Goal: Task Accomplishment & Management: Complete application form

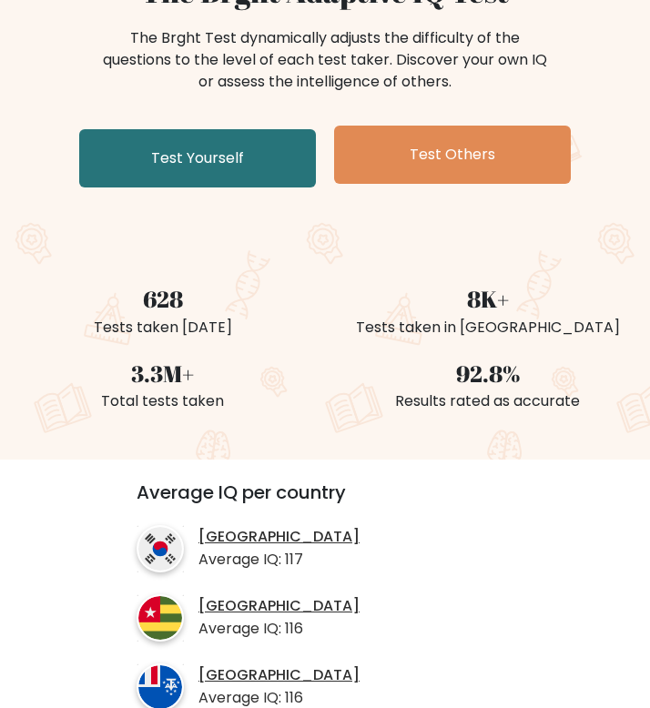
scroll to position [183, 0]
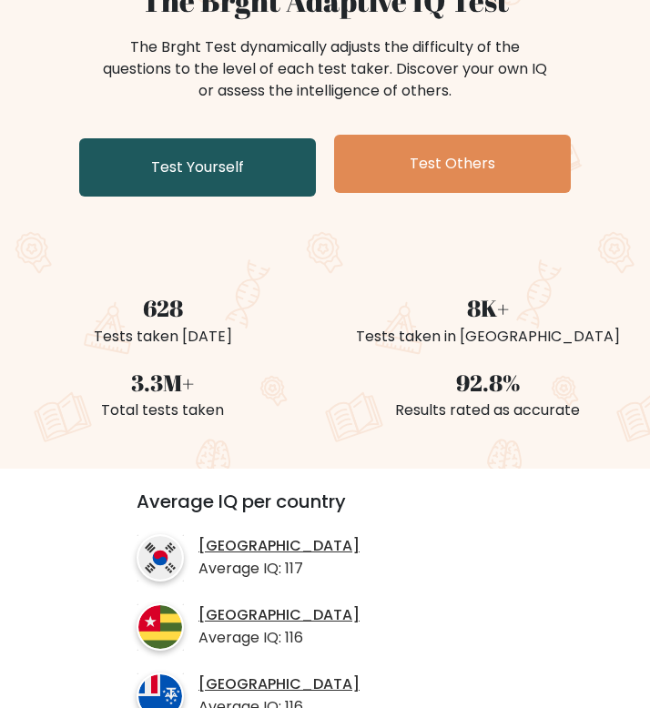
click at [195, 155] on link "Test Yourself" at bounding box center [197, 167] width 237 height 58
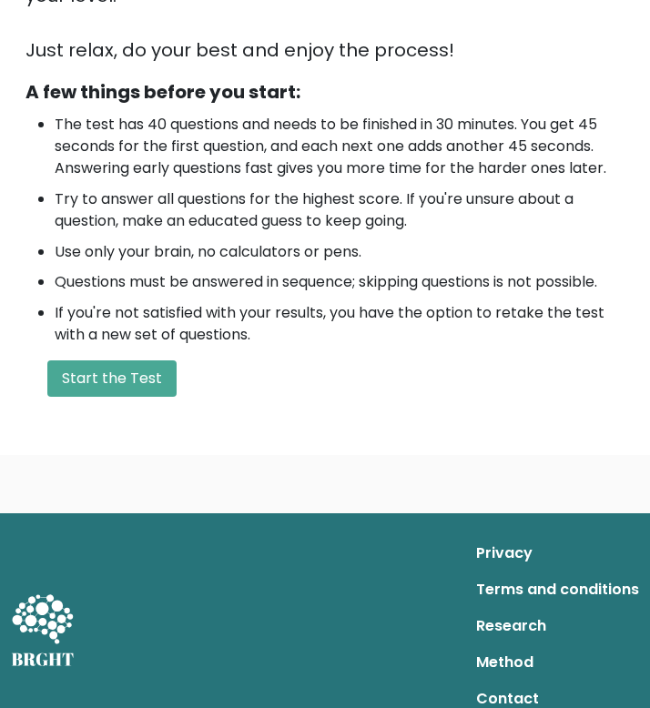
scroll to position [543, 0]
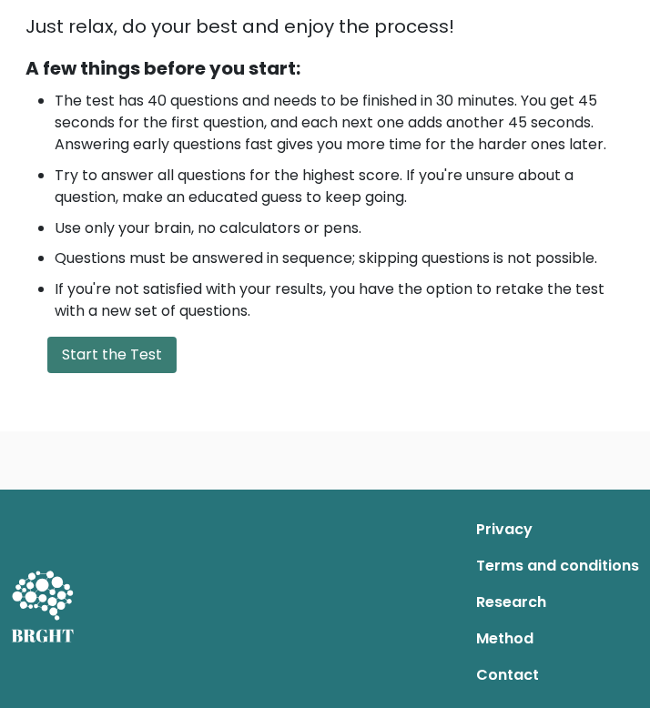
click at [136, 363] on button "Start the Test" at bounding box center [111, 355] width 129 height 36
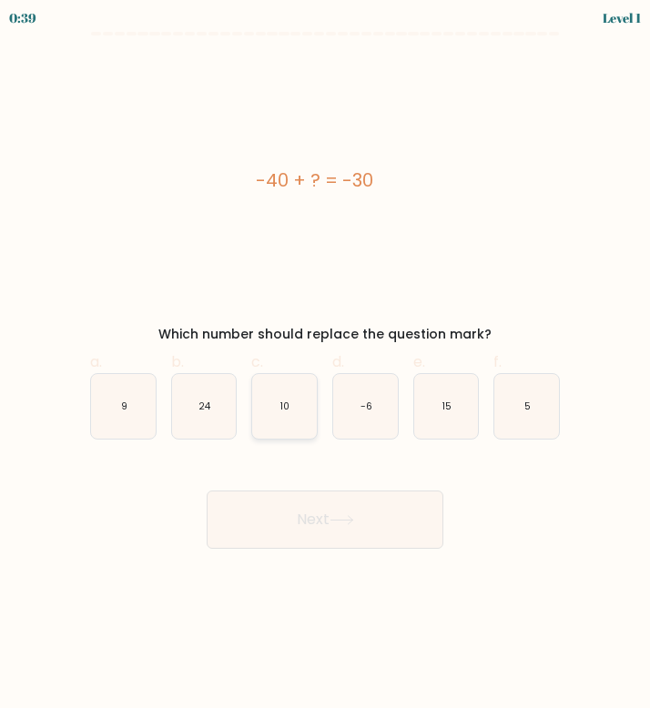
click at [272, 400] on icon "10" at bounding box center [284, 406] width 65 height 65
click at [325, 366] on input "c. 10" at bounding box center [325, 360] width 1 height 12
radio input "true"
click at [332, 524] on button "Next" at bounding box center [325, 520] width 237 height 58
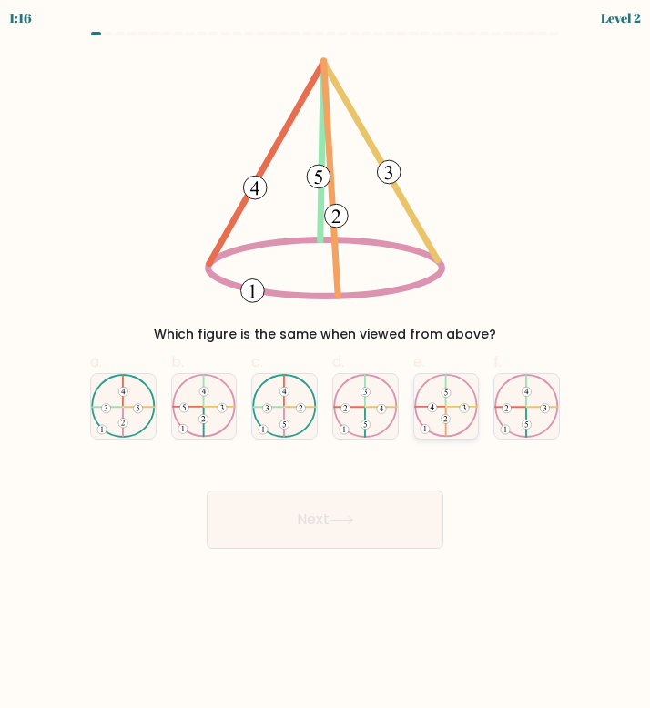
click at [430, 389] on icon at bounding box center [446, 406] width 65 height 64
click at [326, 366] on input "e." at bounding box center [325, 360] width 1 height 12
radio input "true"
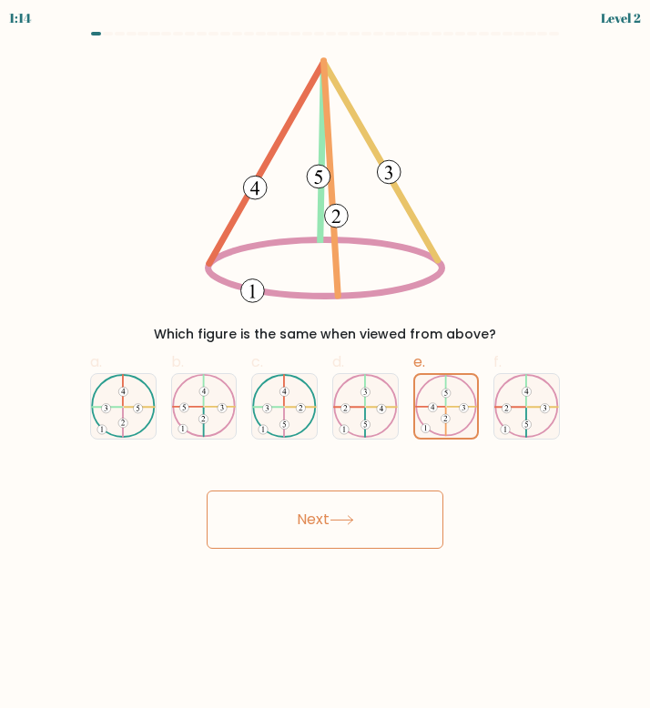
click at [325, 524] on button "Next" at bounding box center [325, 520] width 237 height 58
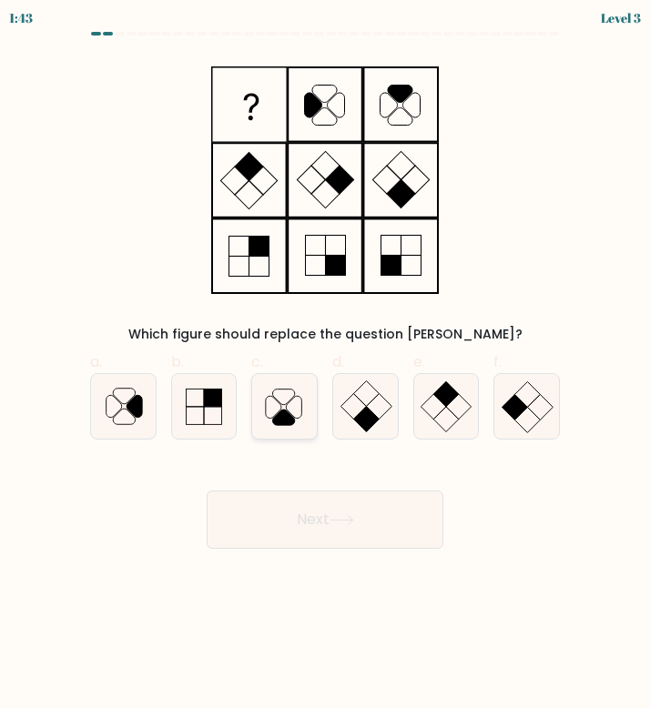
click at [281, 420] on icon at bounding box center [284, 417] width 22 height 15
click at [325, 366] on input "c." at bounding box center [325, 360] width 1 height 12
radio input "true"
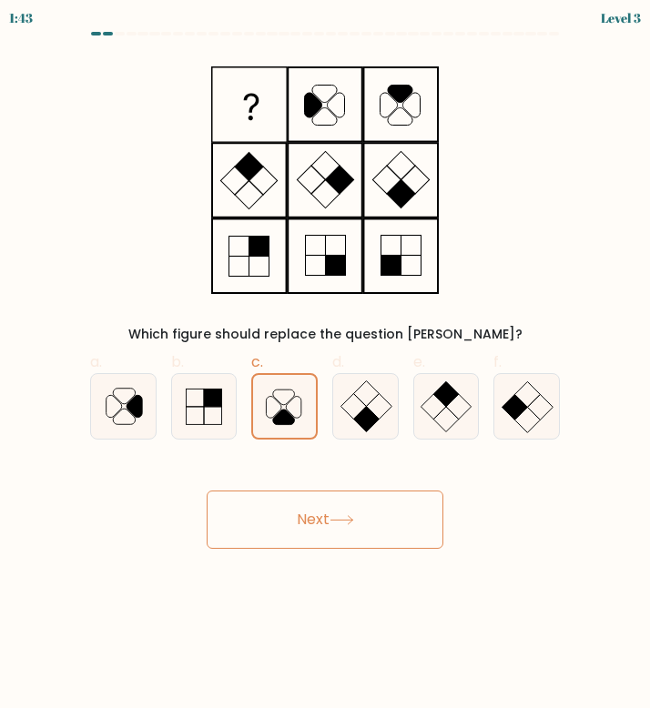
click at [288, 508] on button "Next" at bounding box center [325, 520] width 237 height 58
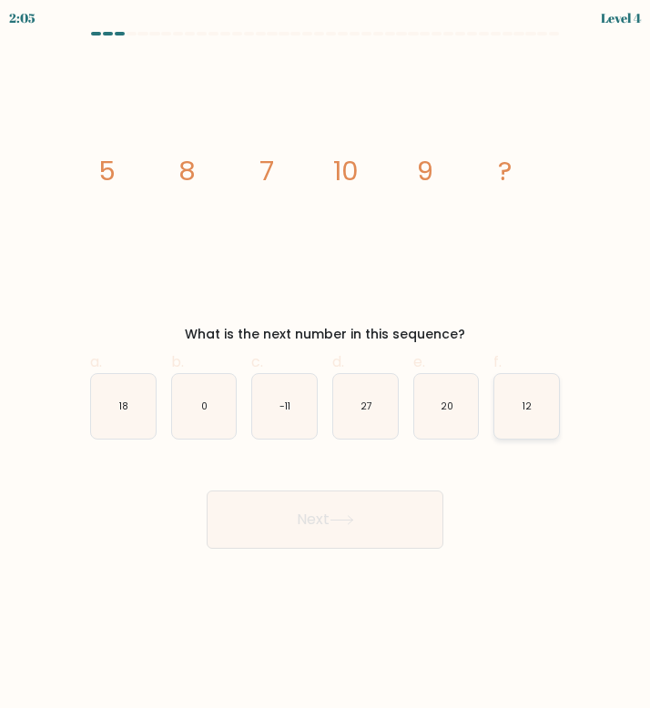
click at [506, 393] on icon "12" at bounding box center [526, 406] width 65 height 65
click at [326, 366] on input "f. 12" at bounding box center [325, 360] width 1 height 12
radio input "true"
click at [390, 498] on button "Next" at bounding box center [325, 520] width 237 height 58
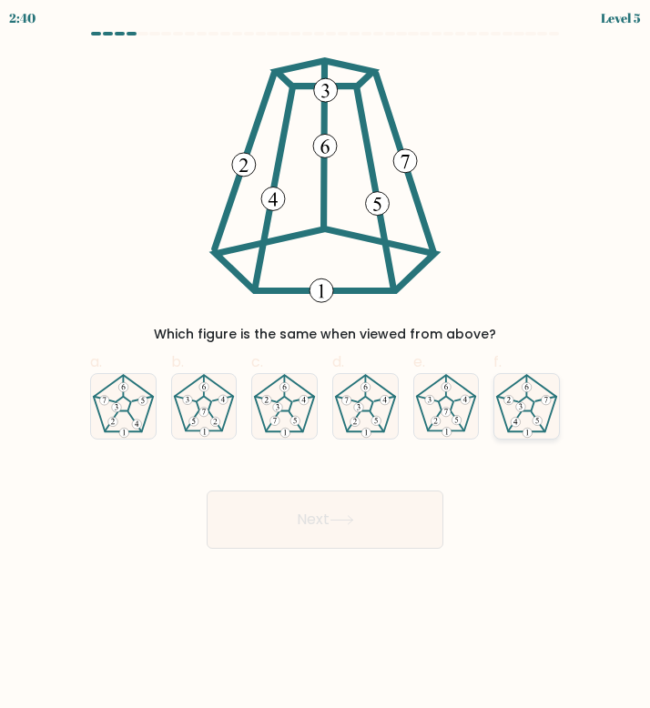
click at [506, 393] on icon at bounding box center [526, 406] width 65 height 65
click at [326, 366] on input "f." at bounding box center [325, 360] width 1 height 12
radio input "true"
click at [377, 501] on button "Next" at bounding box center [325, 520] width 237 height 58
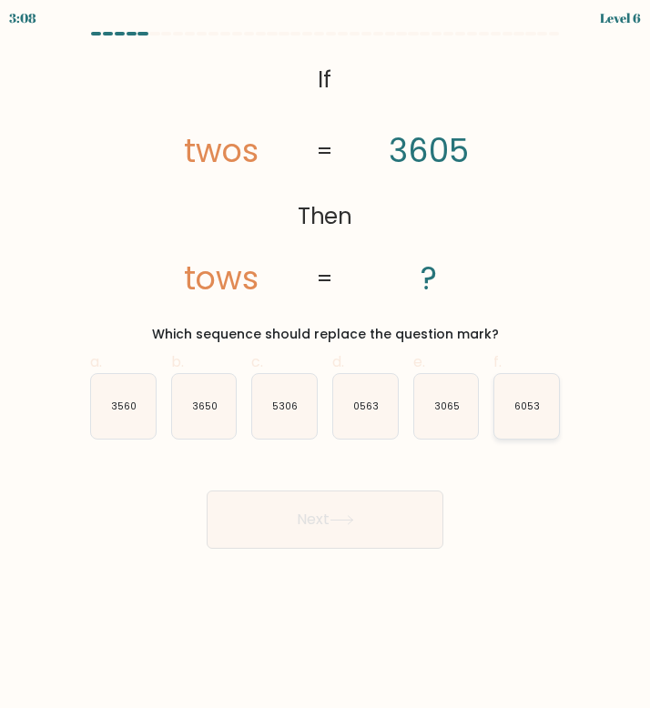
click at [532, 420] on icon "6053" at bounding box center [526, 406] width 65 height 65
click at [326, 366] on input "f. 6053" at bounding box center [325, 360] width 1 height 12
radio input "true"
click at [309, 414] on icon "5306" at bounding box center [284, 406] width 65 height 65
click at [325, 366] on input "c. 5306" at bounding box center [325, 360] width 1 height 12
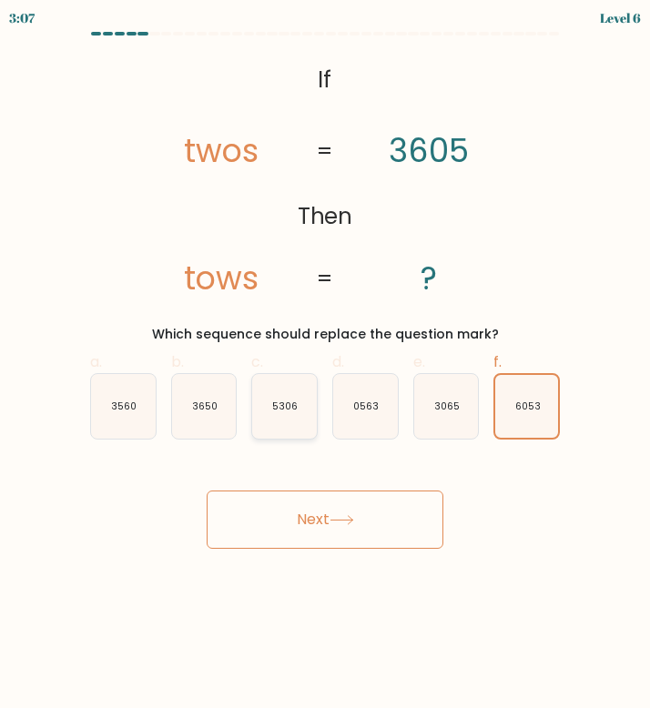
radio input "true"
click at [522, 422] on icon "6053" at bounding box center [526, 406] width 65 height 65
click at [326, 366] on input "f. 6053" at bounding box center [325, 360] width 1 height 12
radio input "true"
click at [360, 505] on button "Next" at bounding box center [325, 520] width 237 height 58
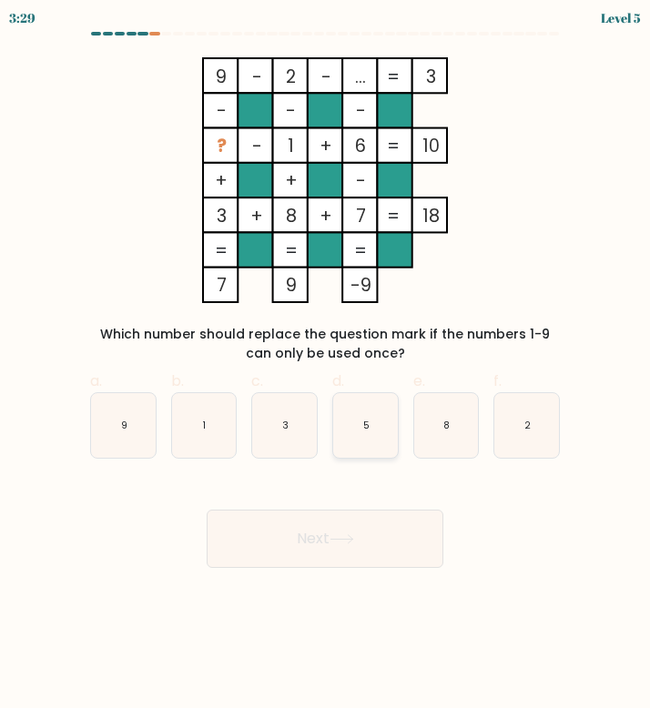
click at [363, 440] on icon "5" at bounding box center [365, 425] width 65 height 65
click at [326, 366] on input "d. 5" at bounding box center [325, 360] width 1 height 12
radio input "true"
click at [317, 548] on button "Next" at bounding box center [325, 539] width 237 height 58
